Goal: Information Seeking & Learning: Check status

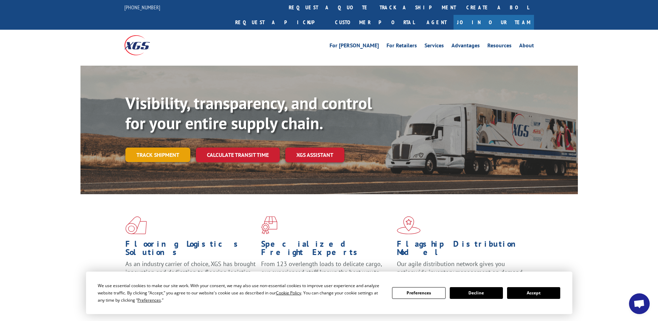
click at [163, 148] on link "Track shipment" at bounding box center [157, 155] width 65 height 15
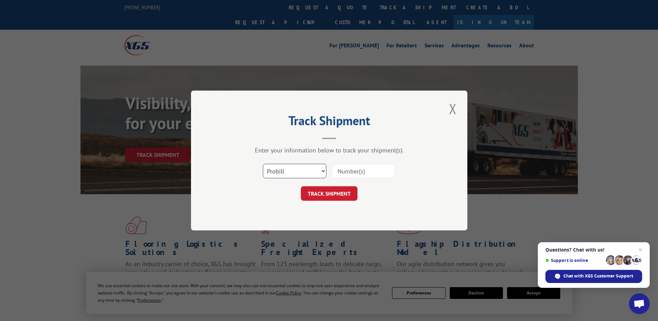
click at [312, 174] on select "Select category... Probill BOL PO" at bounding box center [295, 171] width 64 height 15
select select "bol"
click at [263, 164] on select "Select category... Probill BOL PO" at bounding box center [295, 171] width 64 height 15
click at [358, 170] on input at bounding box center [364, 171] width 64 height 15
paste input "5943142"
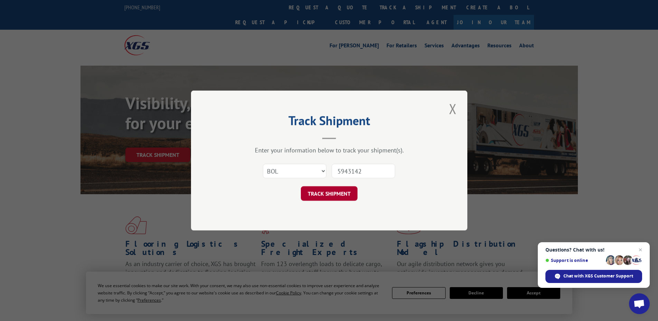
type input "5943142"
click at [336, 190] on button "TRACK SHIPMENT" at bounding box center [329, 193] width 57 height 15
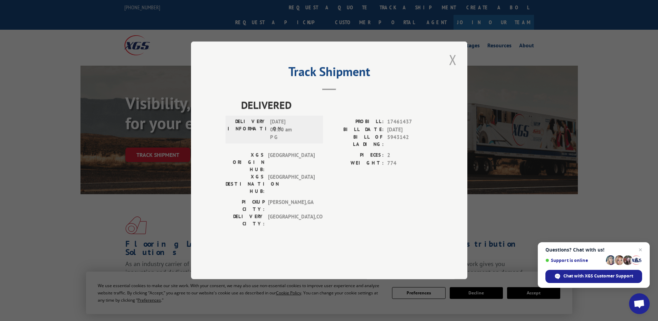
click at [450, 69] on button "Close modal" at bounding box center [453, 59] width 12 height 19
